Goal: Information Seeking & Learning: Compare options

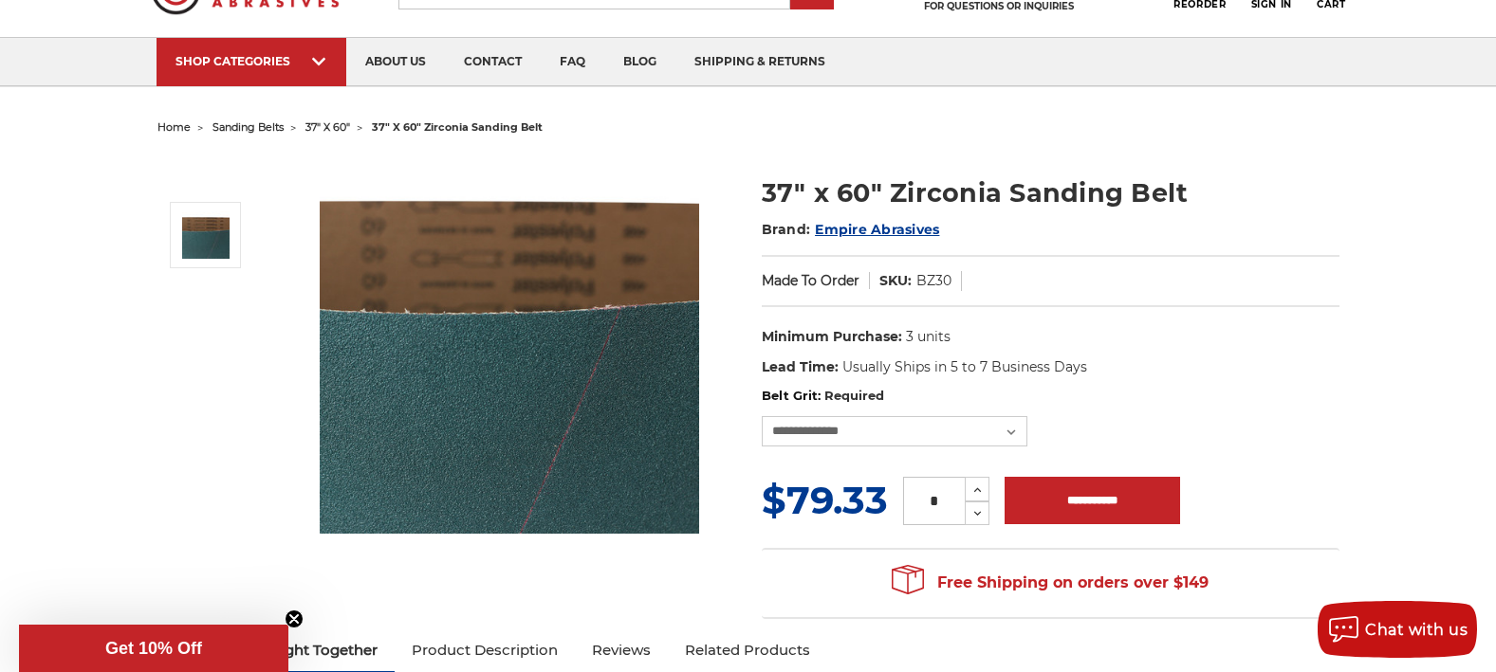
scroll to position [162, 0]
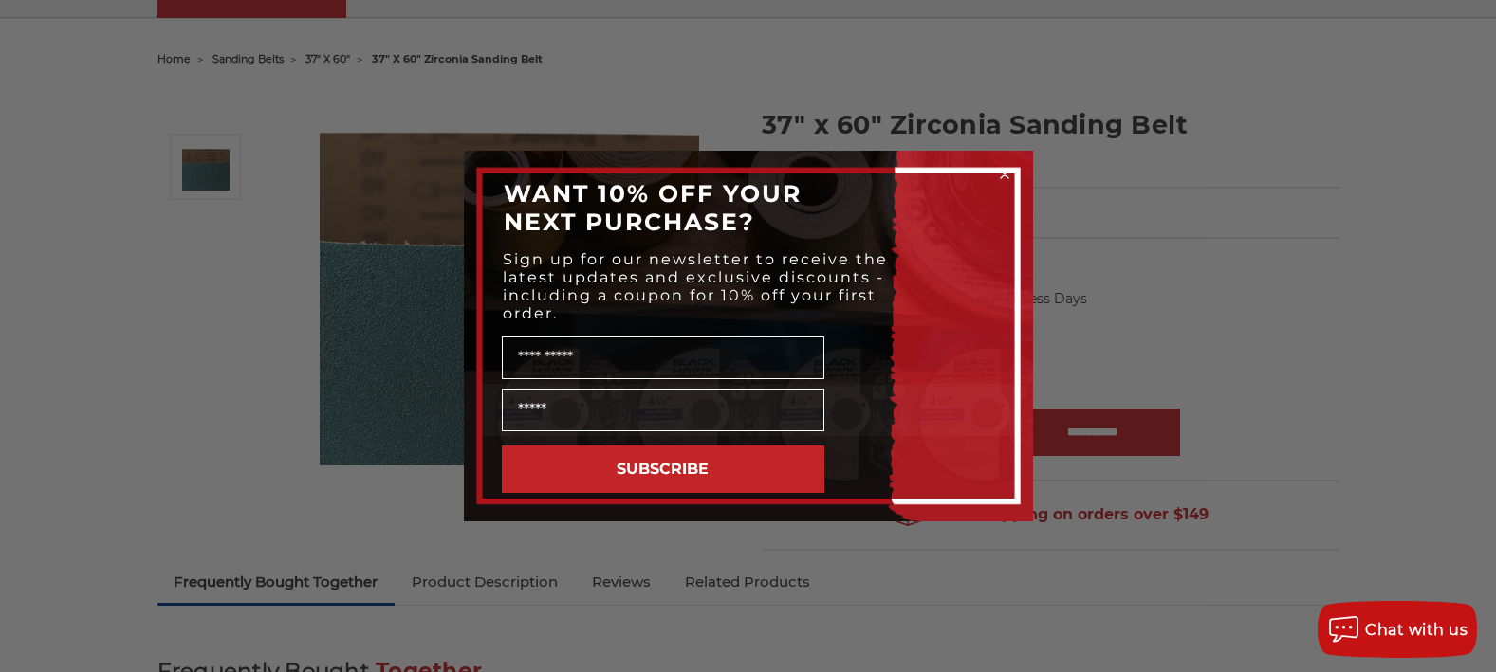
click at [1266, 279] on div "Close dialog WANT 10% OFF YOUR NEXT PURCHASE? Sign up for our newsletter to rec…" at bounding box center [748, 336] width 1496 height 672
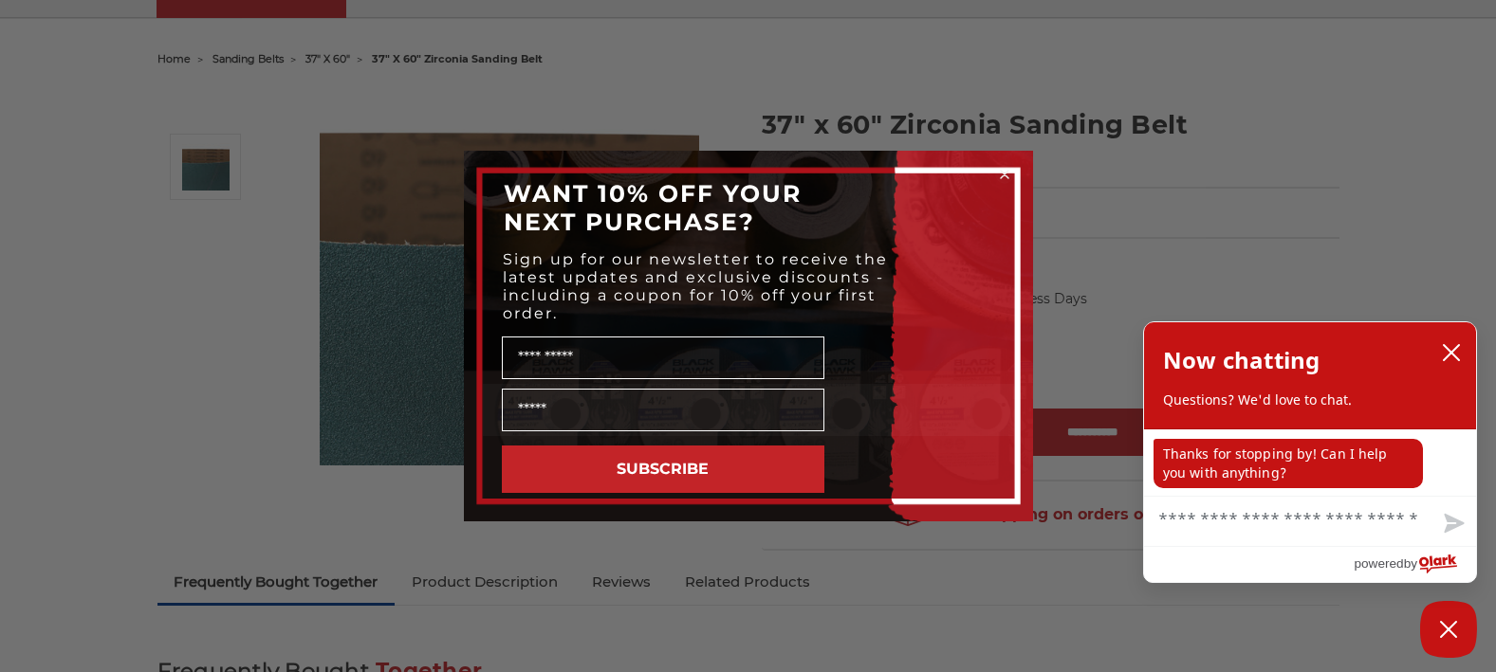
click at [1005, 172] on circle "Close dialog" at bounding box center [1004, 175] width 18 height 18
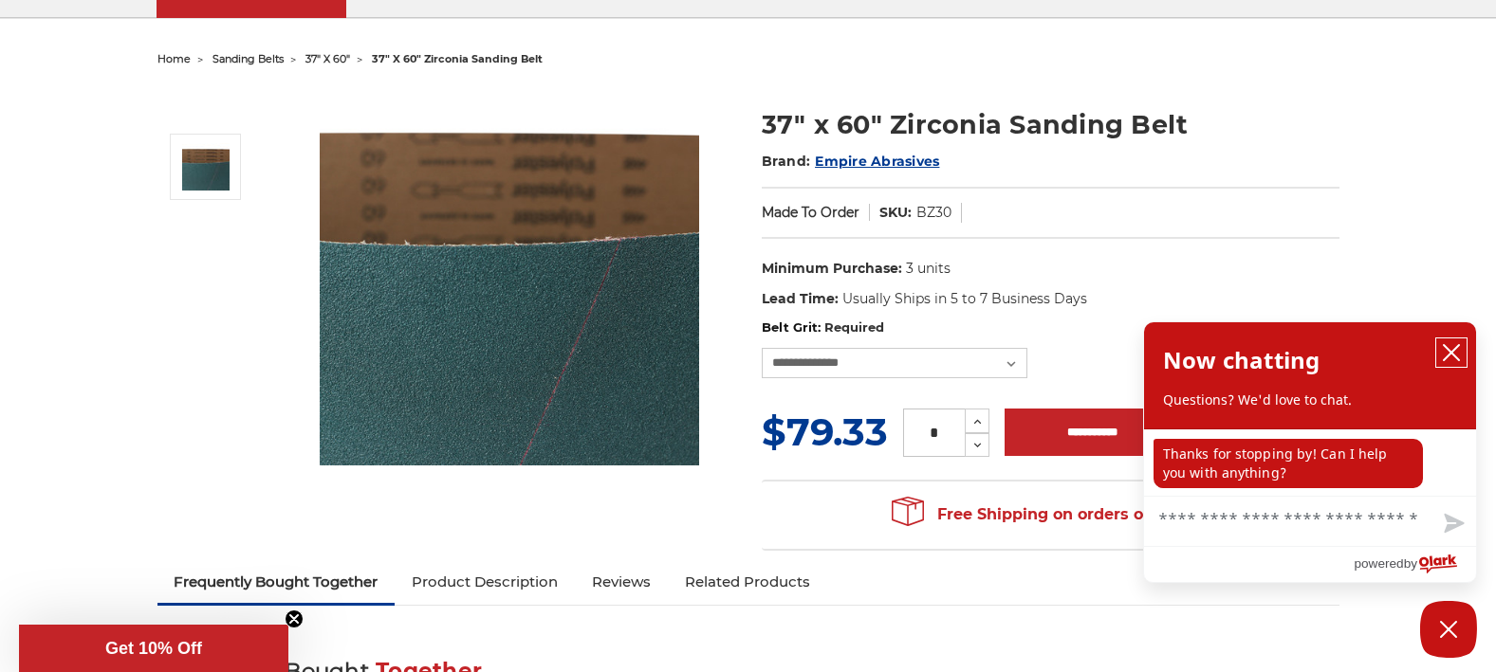
click at [1454, 354] on icon "close chatbox" at bounding box center [1450, 352] width 19 height 19
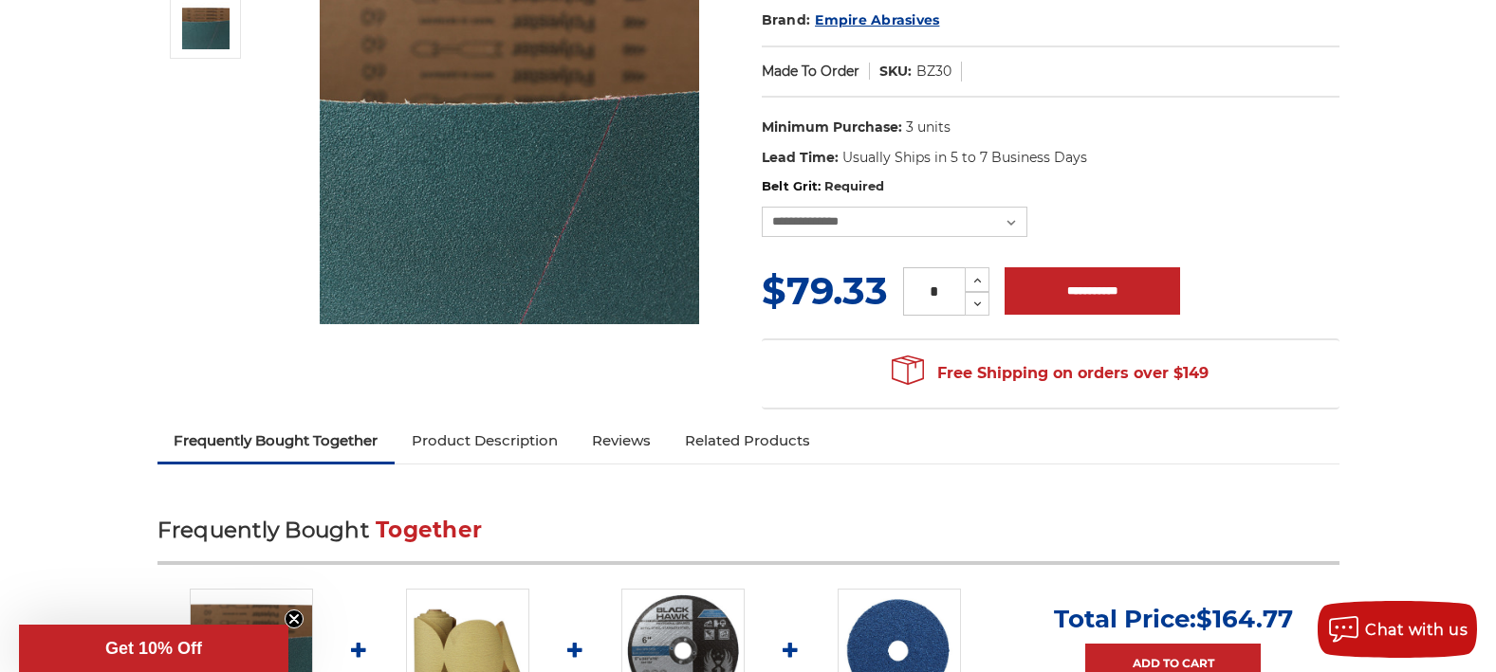
scroll to position [358, 0]
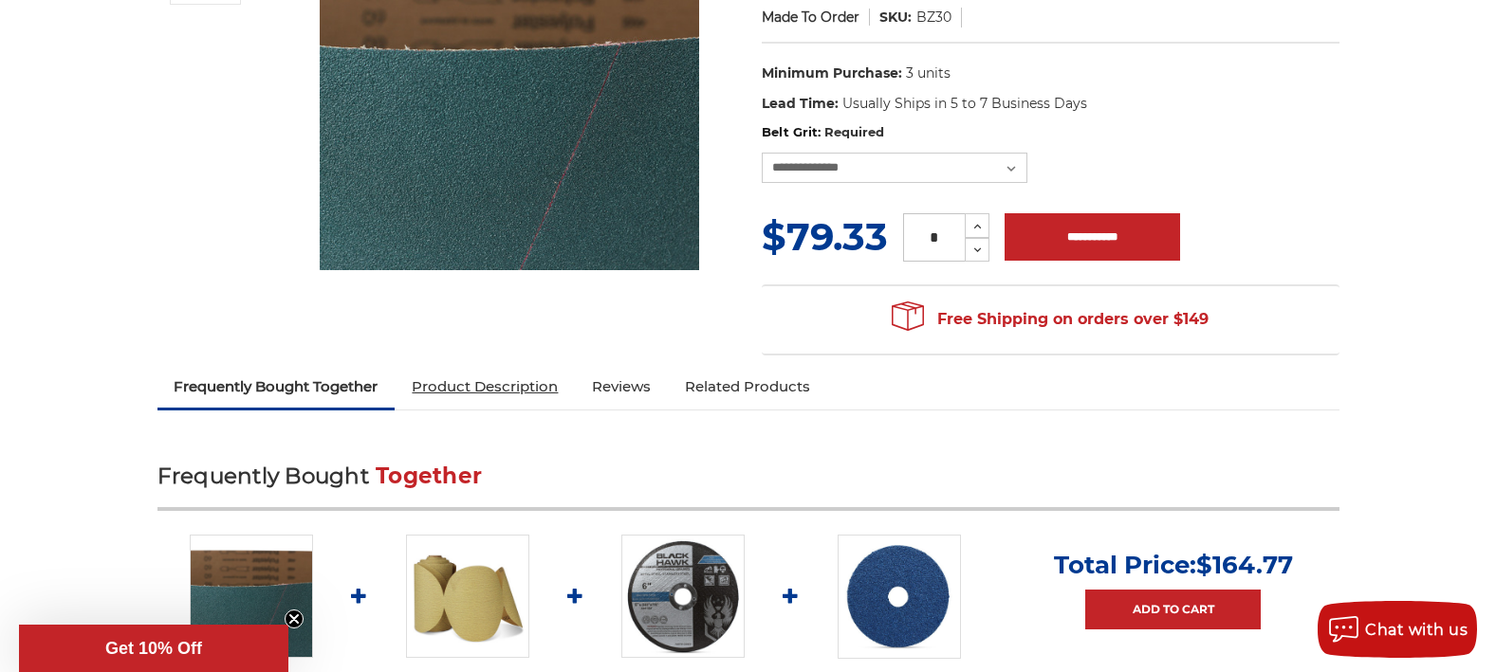
click at [468, 388] on link "Product Description" at bounding box center [485, 387] width 180 height 42
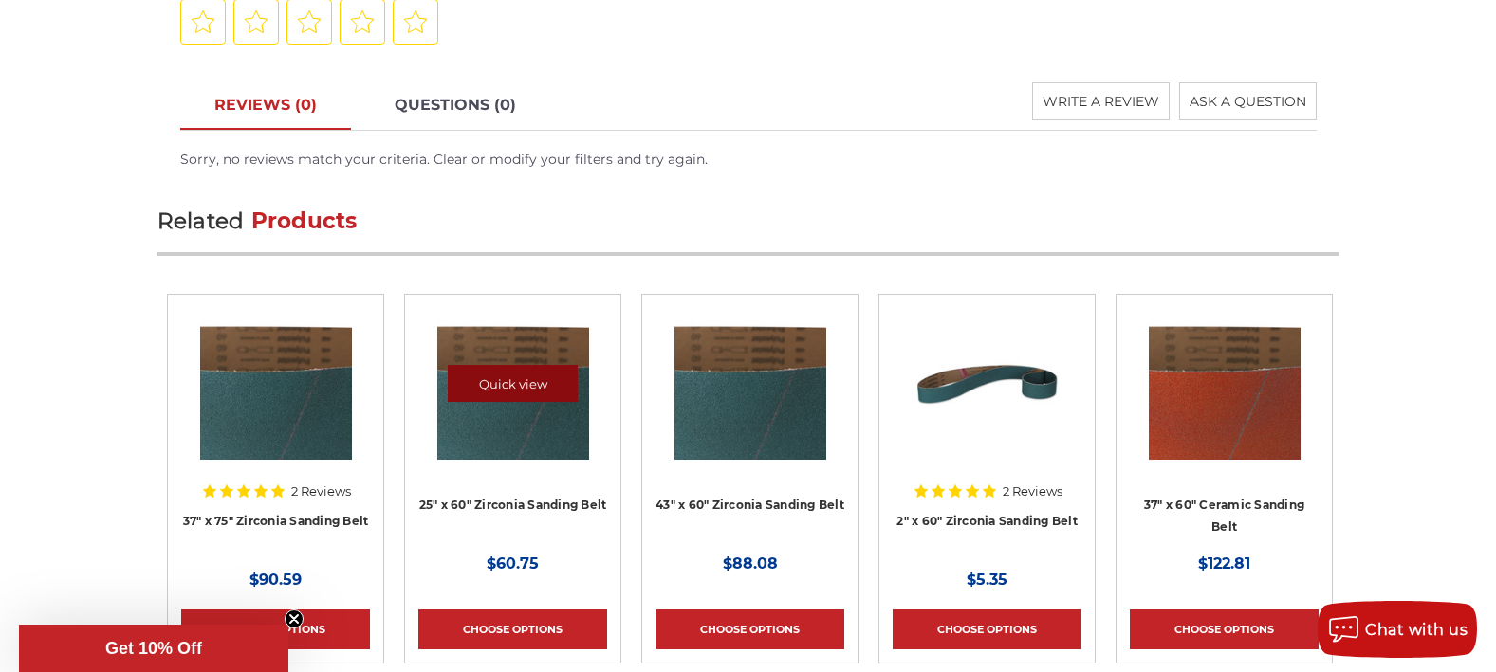
scroll to position [2455, 0]
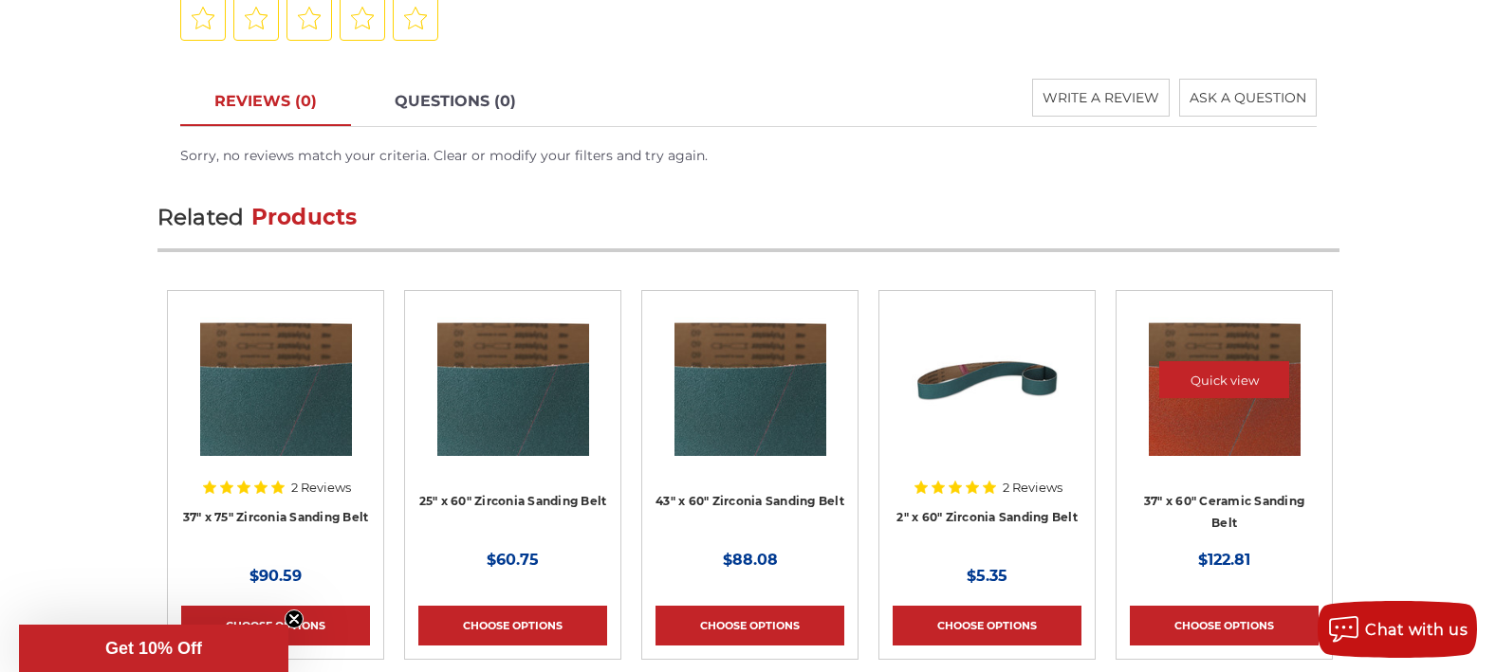
click at [1189, 399] on img at bounding box center [1224, 380] width 152 height 152
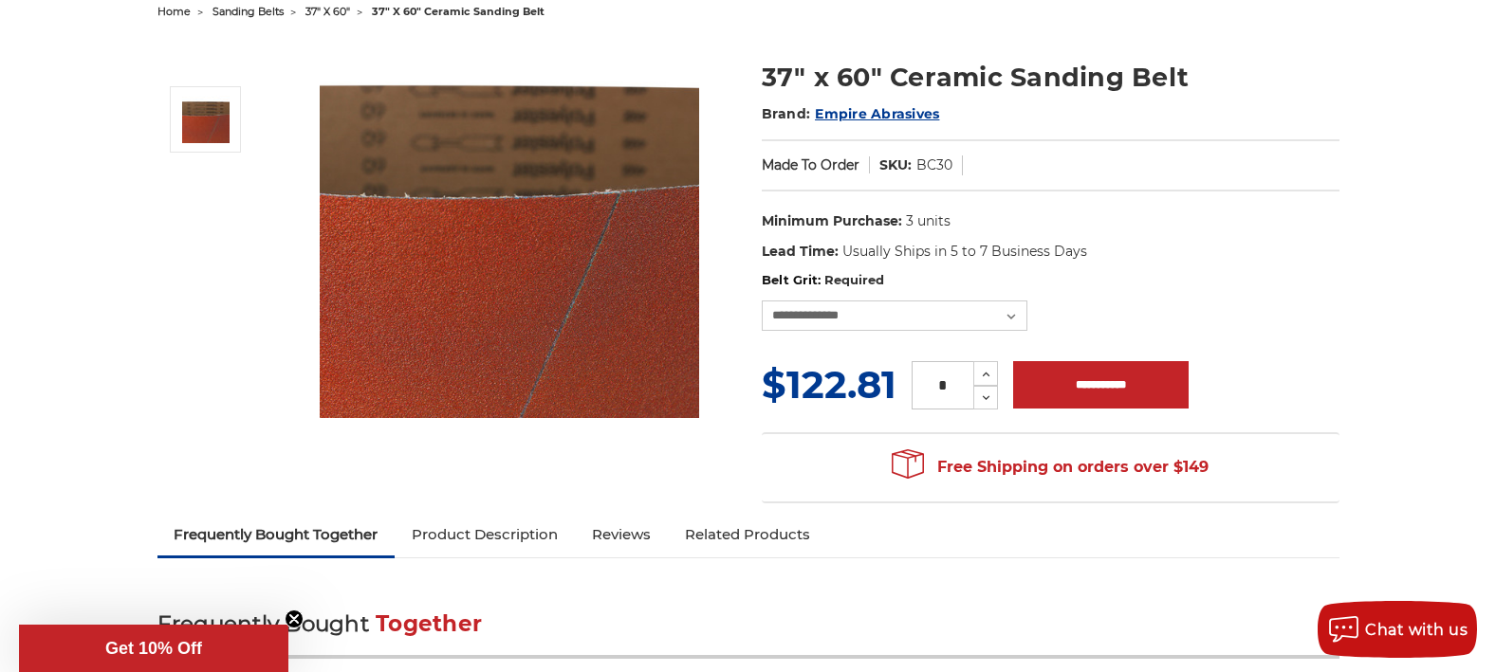
scroll to position [232, 0]
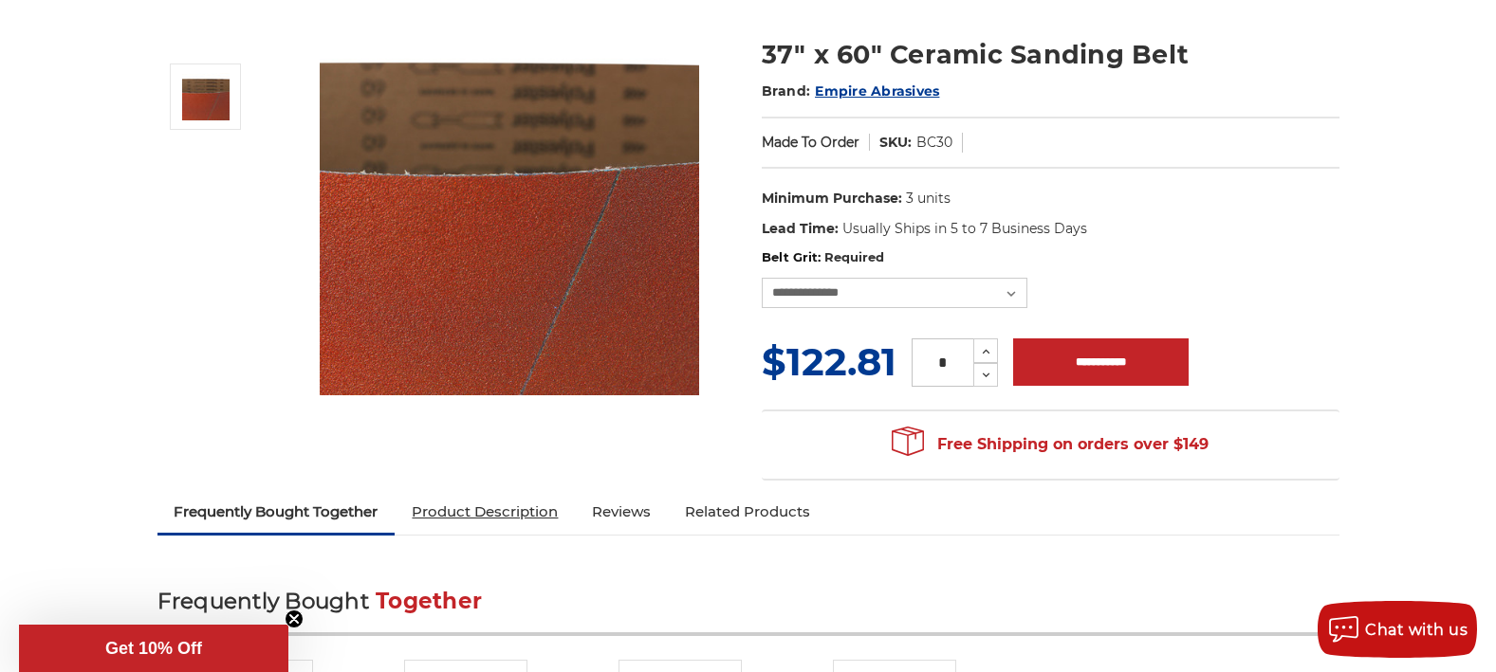
click at [537, 507] on link "Product Description" at bounding box center [485, 512] width 180 height 42
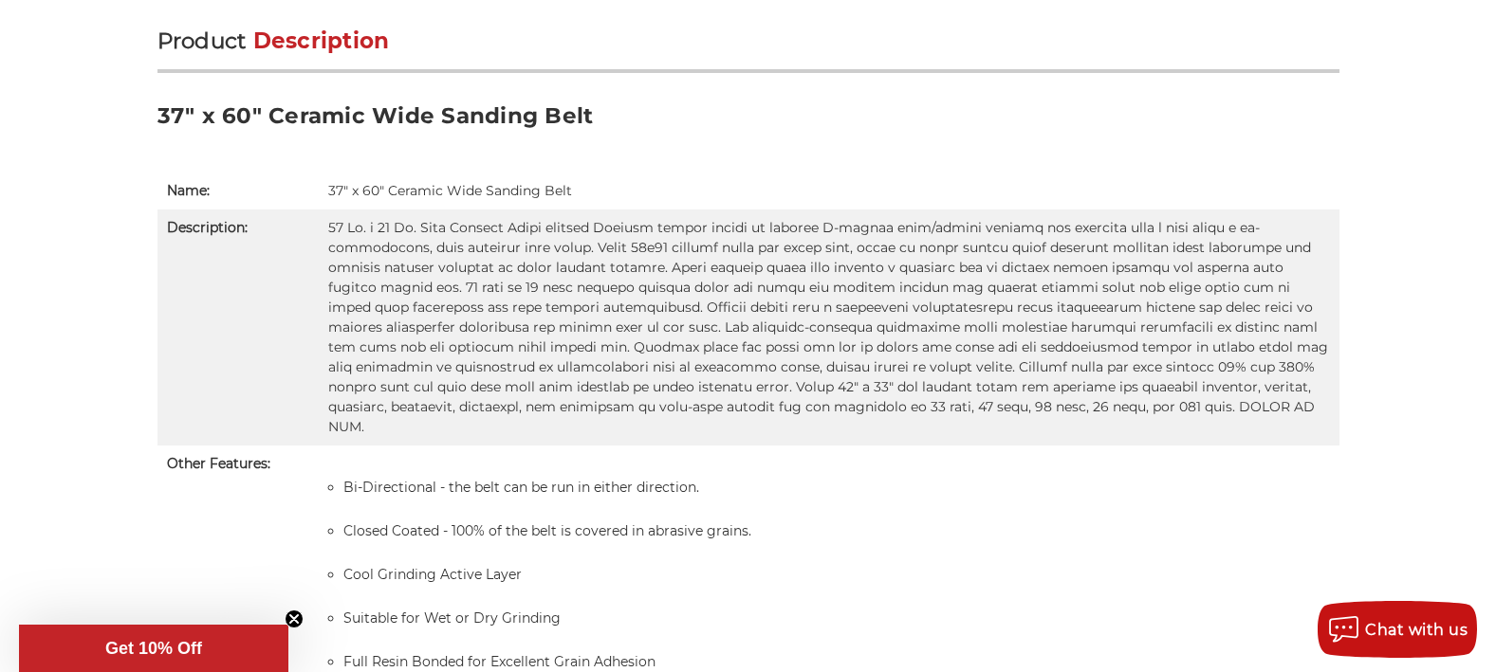
scroll to position [1211, 0]
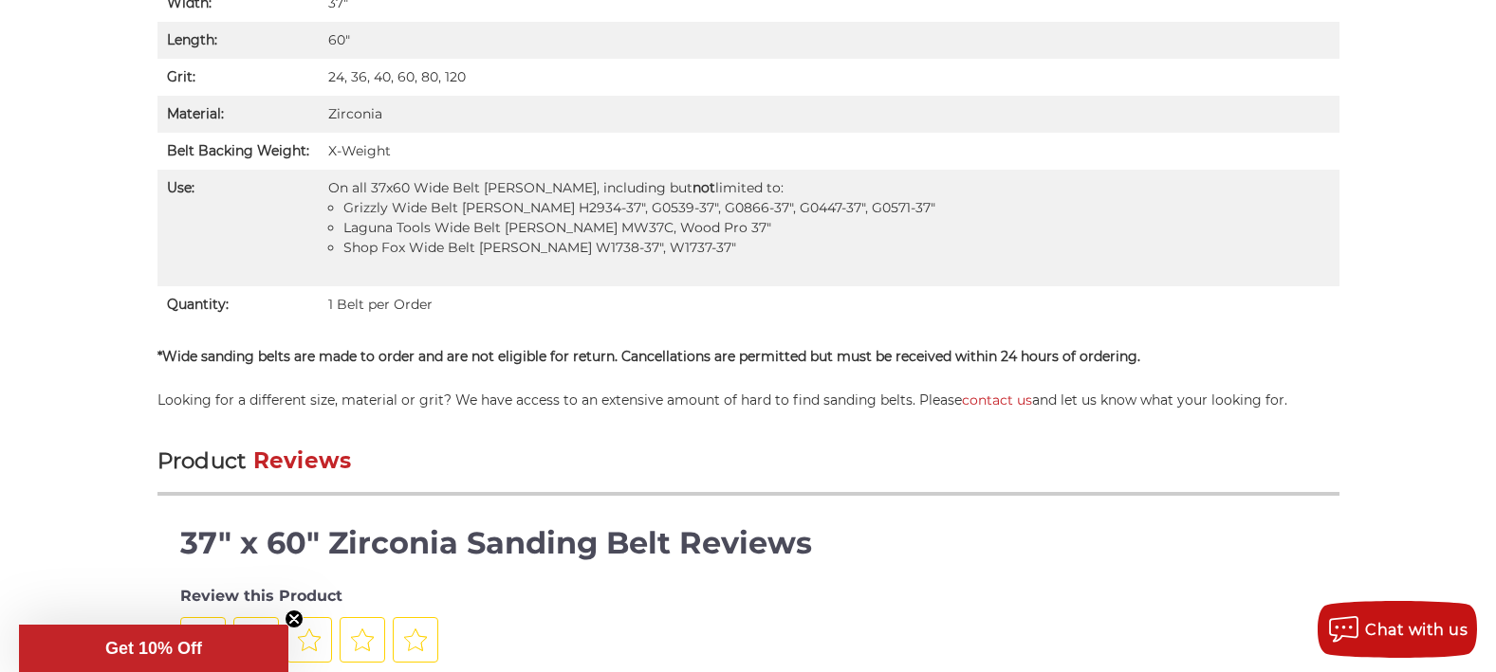
scroll to position [2033, 0]
